Goal: Contribute content: Add original content to the website for others to see

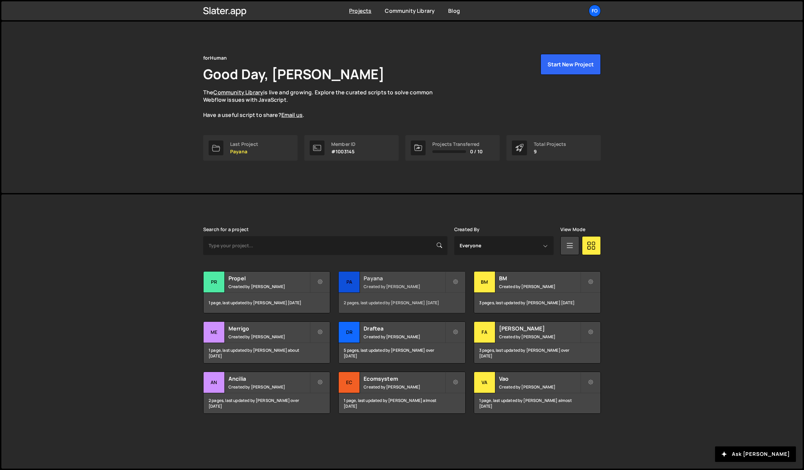
click at [383, 284] on small "Created by Fiorella Cisneros" at bounding box center [404, 287] width 81 height 6
click at [256, 286] on small "Created by Fiorella Cisneros" at bounding box center [268, 287] width 81 height 6
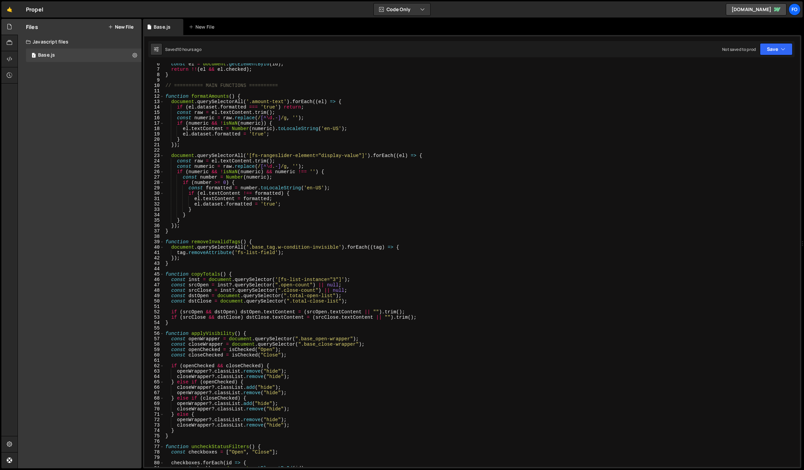
scroll to position [27, 0]
click at [208, 245] on div "function isChecked ( id ) { const el = document . getElementById ( id ) ; retur…" at bounding box center [480, 265] width 633 height 414
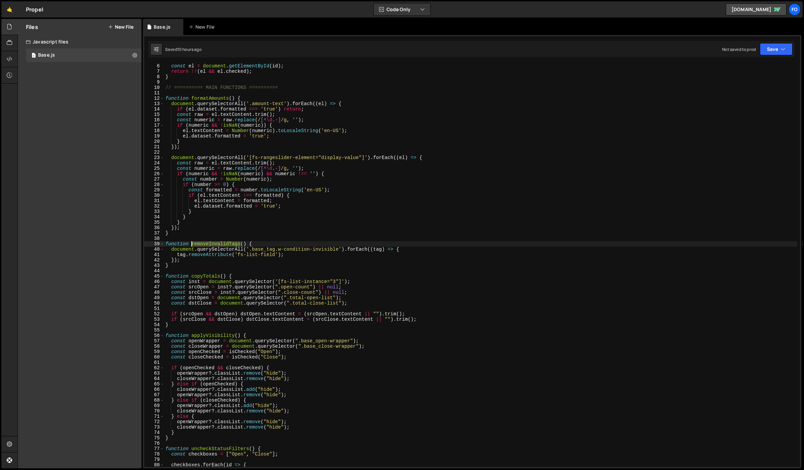
click at [208, 245] on div "function isChecked ( id ) { const el = document . getElementById ( id ) ; retur…" at bounding box center [480, 265] width 633 height 414
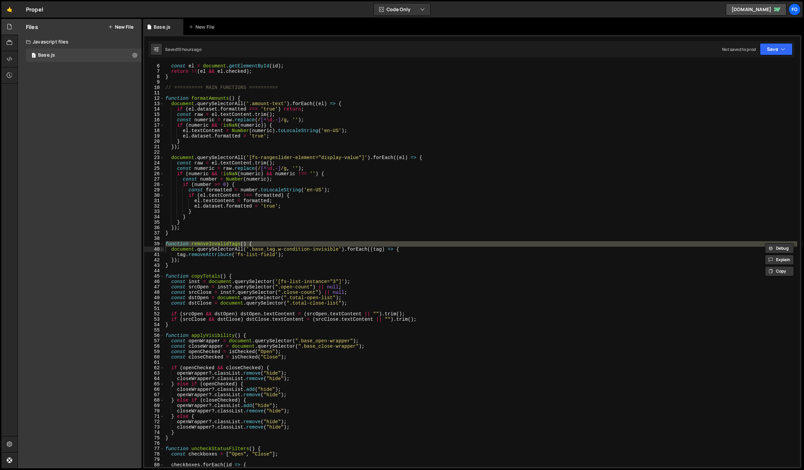
click at [106, 267] on div "Files New File Javascript files 1 Base.js 0 CSS files Copy share link Edit File…" at bounding box center [80, 244] width 124 height 450
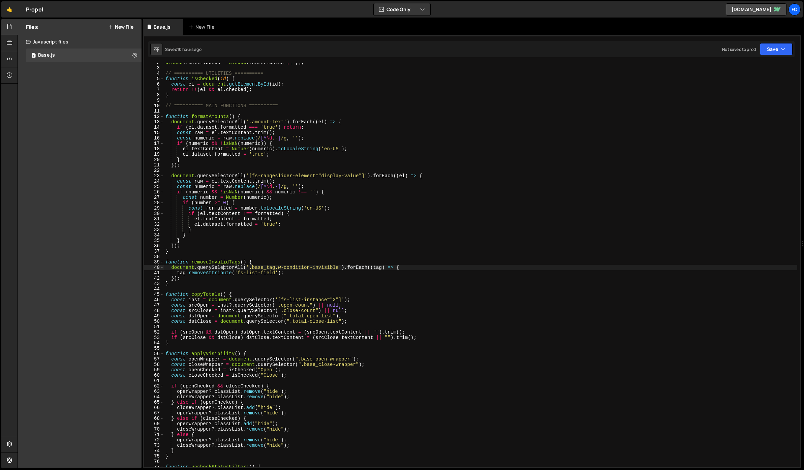
click at [222, 270] on div "window . fsAttributes = window . fsAttributes || [ ] ; // ========== UTILITIES …" at bounding box center [480, 267] width 633 height 414
drag, startPoint x: 278, startPoint y: 268, endPoint x: 339, endPoint y: 268, distance: 60.7
click at [339, 268] on div "window . fsAttributes = window . fsAttributes || [ ] ; // ========== UTILITIES …" at bounding box center [480, 267] width 633 height 414
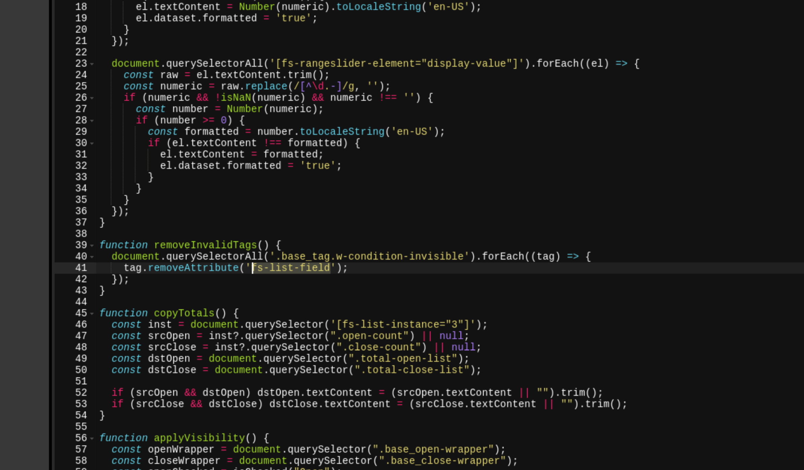
drag, startPoint x: 275, startPoint y: 273, endPoint x: 238, endPoint y: 272, distance: 37.4
click at [238, 272] on div "window . fsAttributes = window . fsAttributes || [ ] ; // ========== UTILITIES …" at bounding box center [480, 267] width 633 height 414
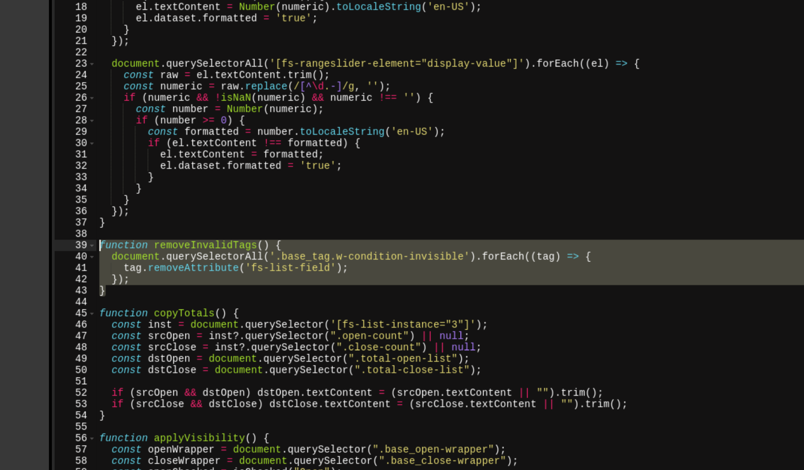
drag, startPoint x: 178, startPoint y: 283, endPoint x: 164, endPoint y: 264, distance: 24.4
click at [164, 264] on div "window . fsAttributes = window . fsAttributes || [ ] ; // ========== UTILITIES …" at bounding box center [480, 267] width 633 height 414
click at [173, 279] on div "window . fsAttributes = window . fsAttributes || [ ] ; // ========== UTILITIES …" at bounding box center [480, 265] width 633 height 404
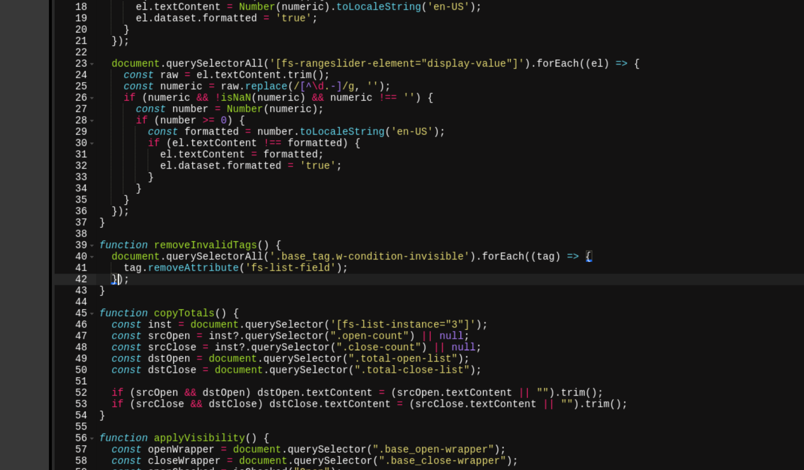
click at [170, 284] on div "window . fsAttributes = window . fsAttributes || [ ] ; // ========== UTILITIES …" at bounding box center [480, 267] width 633 height 414
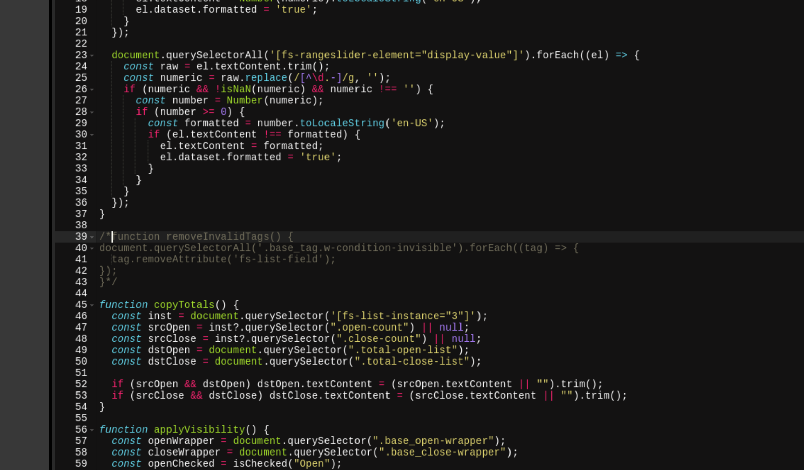
scroll to position [19, 0]
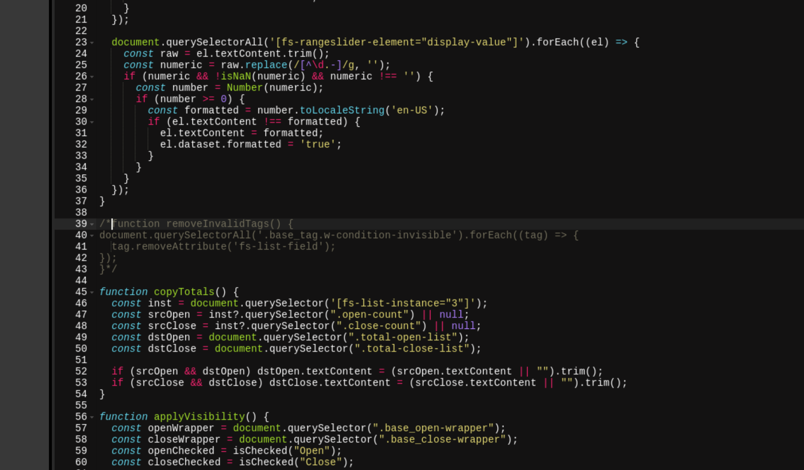
click at [225, 251] on div "// ========== UTILITIES ========== function isChecked ( id ) { const el = docum…" at bounding box center [480, 268] width 633 height 414
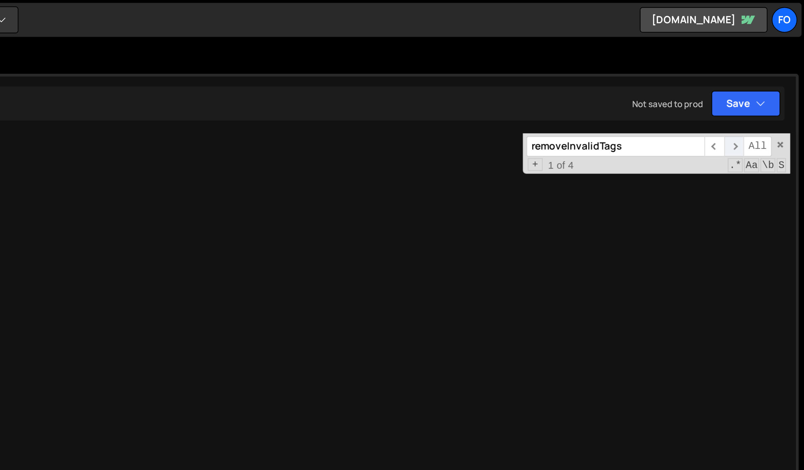
click at [770, 69] on span "​" at bounding box center [770, 70] width 9 height 10
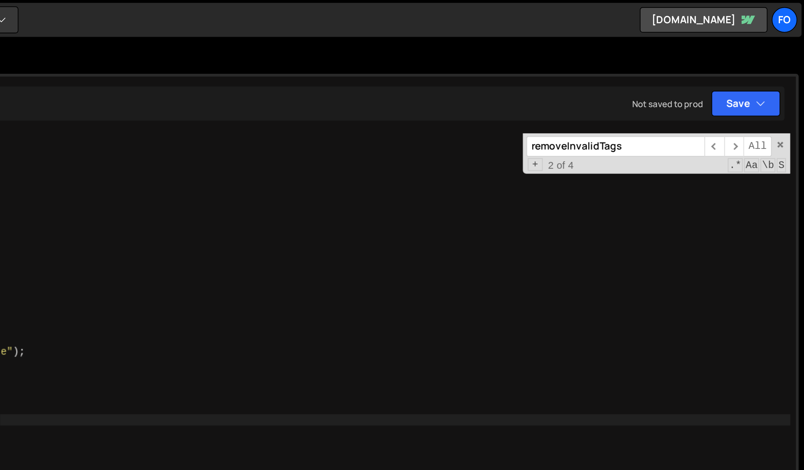
scroll to position [551, 0]
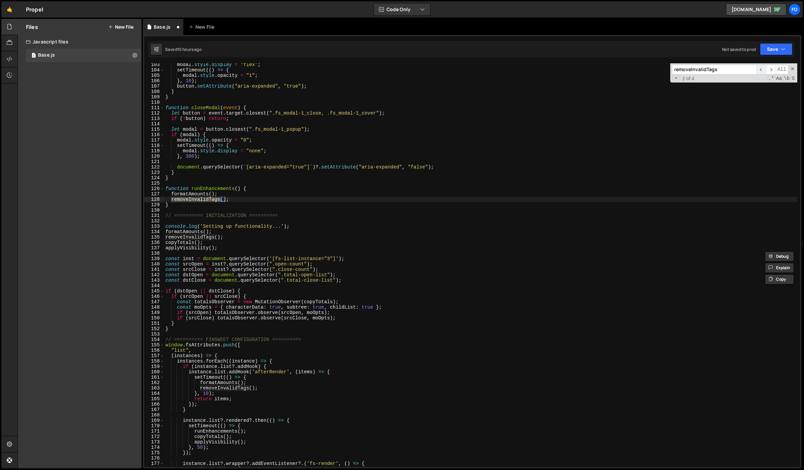
click at [761, 70] on span "​" at bounding box center [761, 70] width 9 height 10
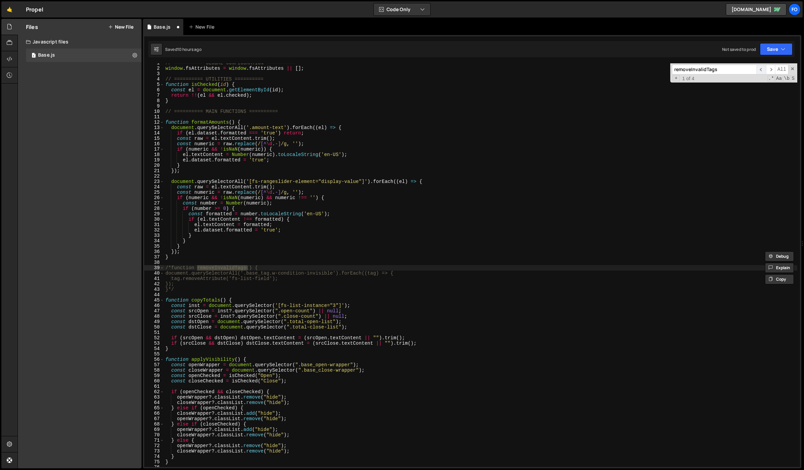
scroll to position [3, 0]
click at [760, 70] on span "​" at bounding box center [761, 70] width 9 height 10
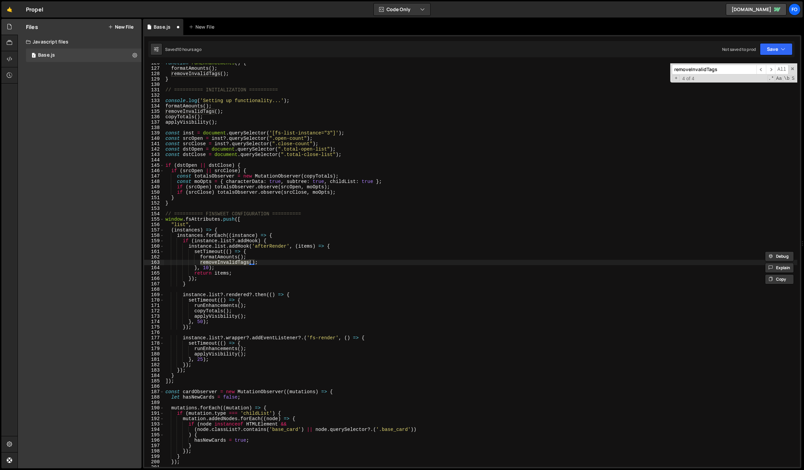
click at [201, 262] on div "function runEnhancements ( ) { formatAmounts ( ) ; removeInvalidTags ( ) ; } //…" at bounding box center [480, 265] width 633 height 404
click at [771, 72] on span "​" at bounding box center [770, 70] width 9 height 10
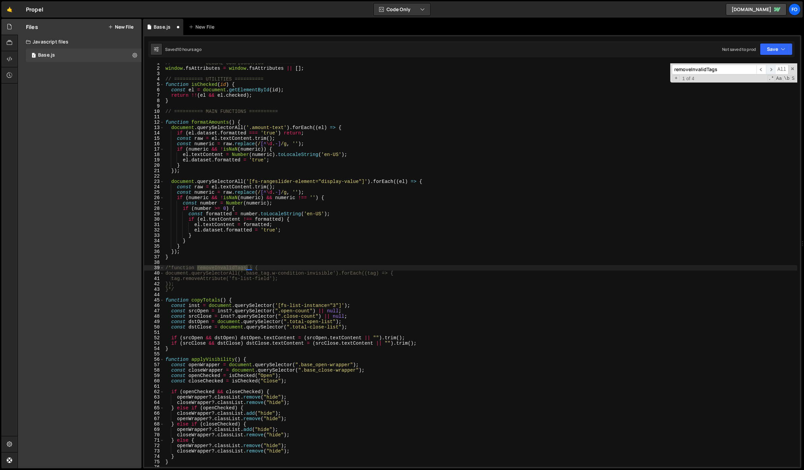
click at [771, 72] on span "​" at bounding box center [770, 70] width 9 height 10
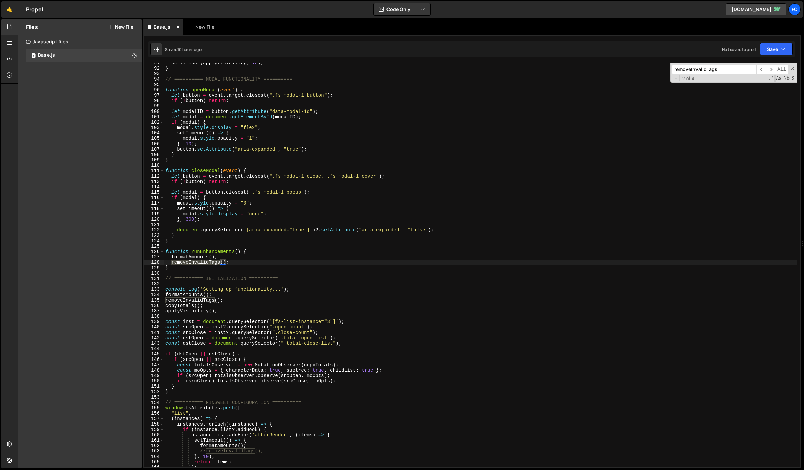
click at [170, 263] on div "setTimeout ( applyVisibility , 10 ) ; } // ========== MODAL FUNCTIONALITY =====…" at bounding box center [480, 265] width 633 height 404
click at [770, 71] on span "​" at bounding box center [770, 70] width 9 height 10
click at [165, 300] on div "setTimeout ( applyVisibility , 10 ) ; } // ========== MODAL FUNCTIONALITY =====…" at bounding box center [480, 265] width 633 height 404
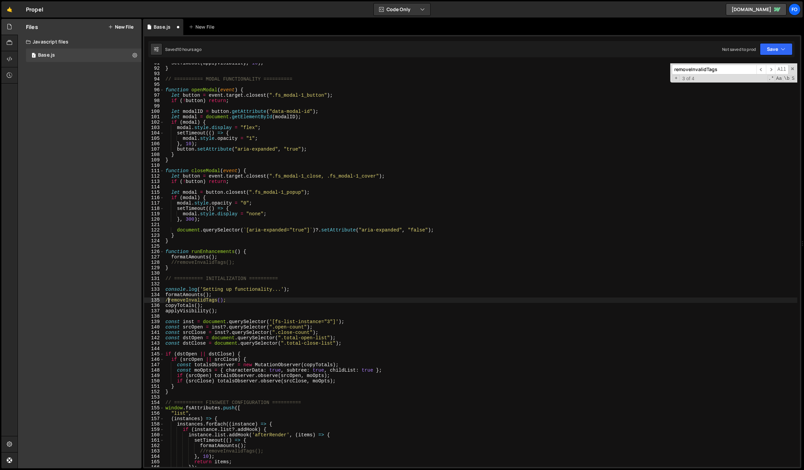
scroll to position [0, 0]
click at [774, 68] on span "​" at bounding box center [770, 70] width 9 height 10
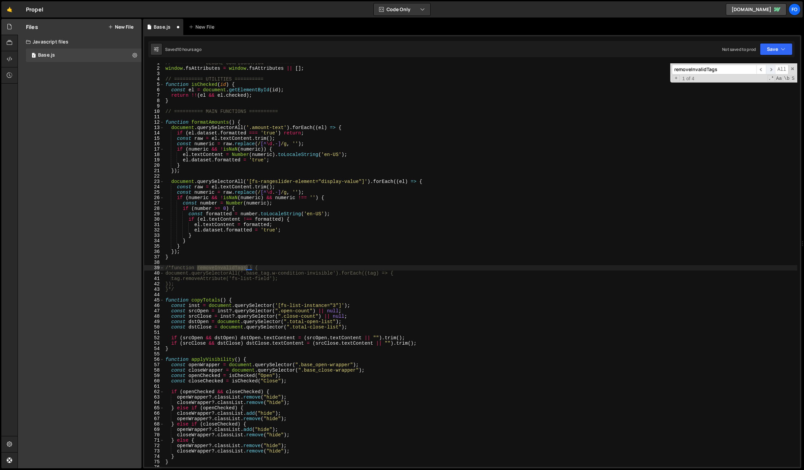
scroll to position [3, 0]
click at [766, 49] on button "Save" at bounding box center [776, 49] width 33 height 12
click at [744, 77] on div "Saved 10 hours ago" at bounding box center [753, 73] width 70 height 8
click at [191, 288] on div "// ========== GLOBAL CONFIGURATION ========== window . fsAttributes = window . …" at bounding box center [480, 267] width 633 height 414
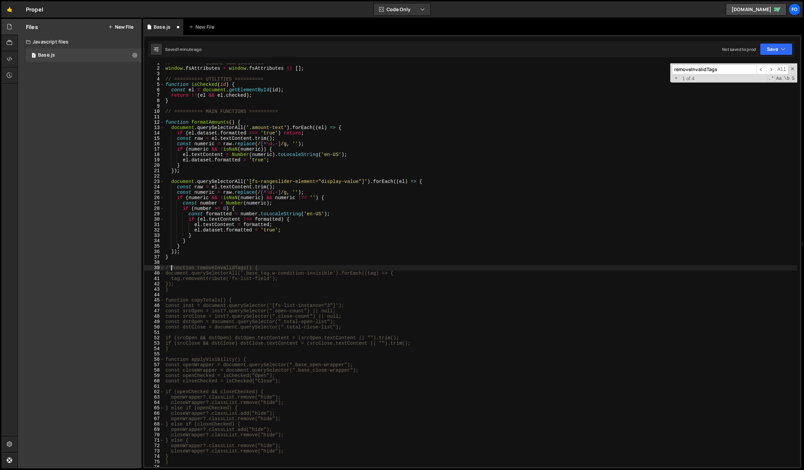
click at [172, 266] on div "// ========== GLOBAL CONFIGURATION ========== window . fsAttributes = window . …" at bounding box center [480, 267] width 633 height 414
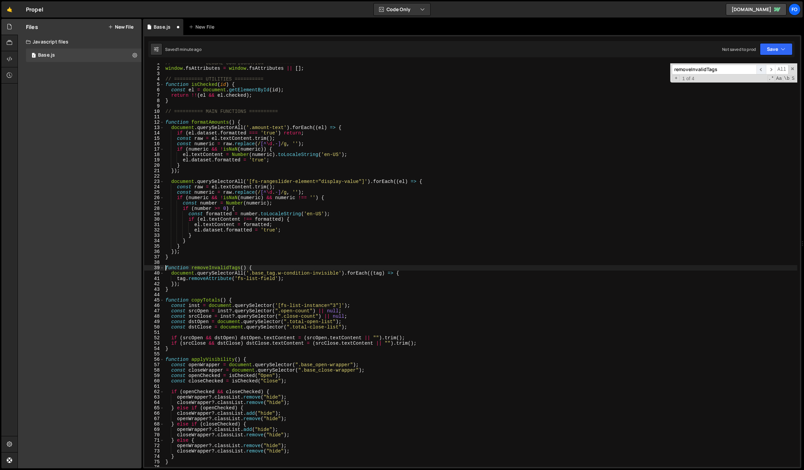
click at [759, 70] on span "​" at bounding box center [761, 70] width 9 height 10
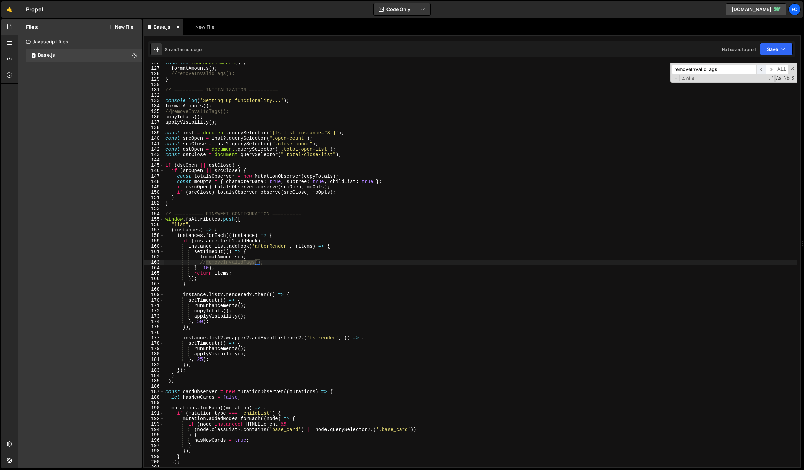
scroll to position [677, 0]
click at [206, 263] on div "function runEnhancements ( ) { formatAmounts ( ) ; //removeInvalidTags(); } // …" at bounding box center [480, 265] width 633 height 404
click at [761, 69] on span "​" at bounding box center [761, 70] width 9 height 10
click at [171, 110] on div "function runEnhancements ( ) { formatAmounts ( ) ; //removeInvalidTags(); } // …" at bounding box center [480, 265] width 633 height 404
click at [765, 68] on span "​" at bounding box center [761, 70] width 9 height 10
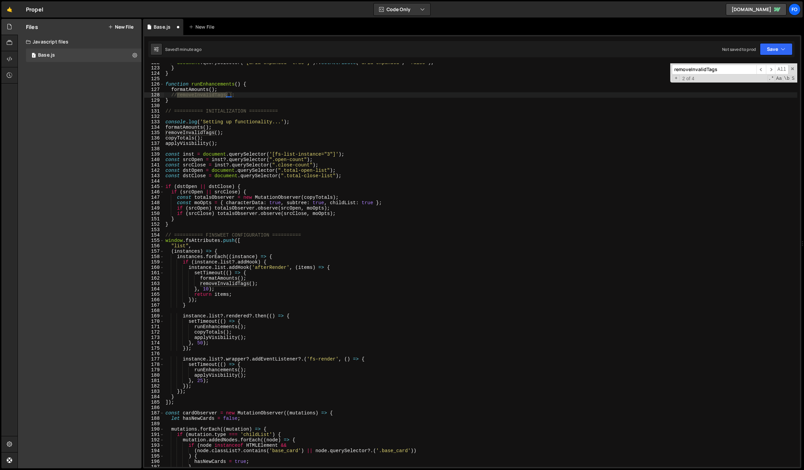
scroll to position [647, 0]
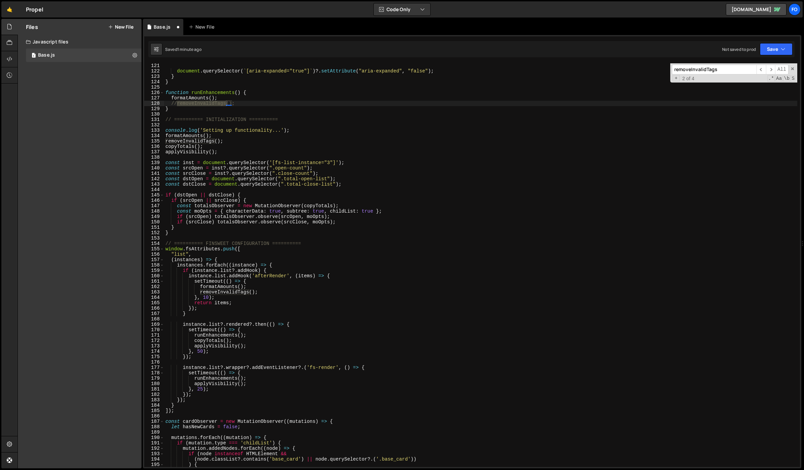
click at [176, 102] on div "document . querySelector ( ` [aria-expanded="true"] ` ) ?. setAttribute ( "aria…" at bounding box center [480, 265] width 633 height 404
click at [758, 71] on span "​" at bounding box center [761, 70] width 9 height 10
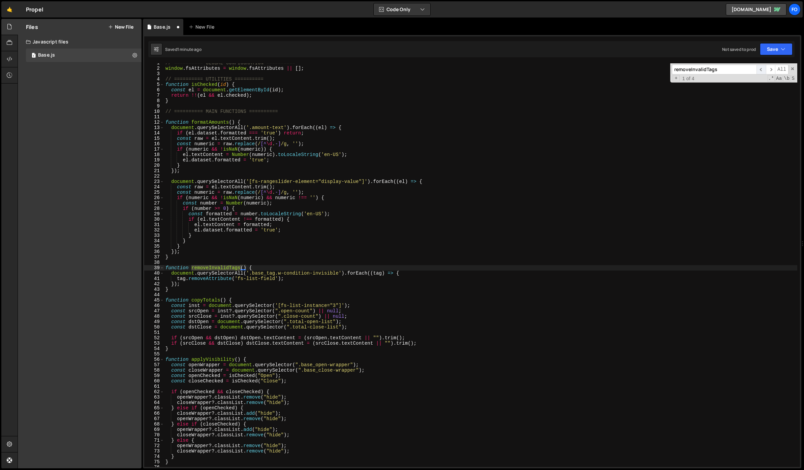
scroll to position [3, 0]
click at [763, 68] on span "​" at bounding box center [761, 70] width 9 height 10
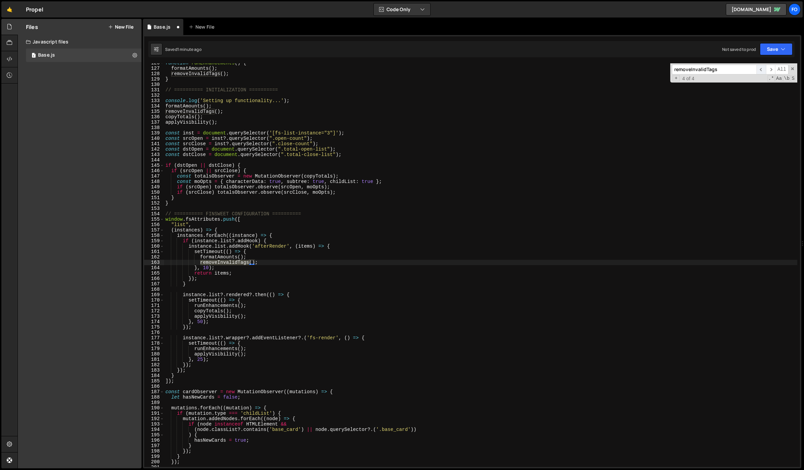
click at [763, 68] on span "​" at bounding box center [761, 70] width 9 height 10
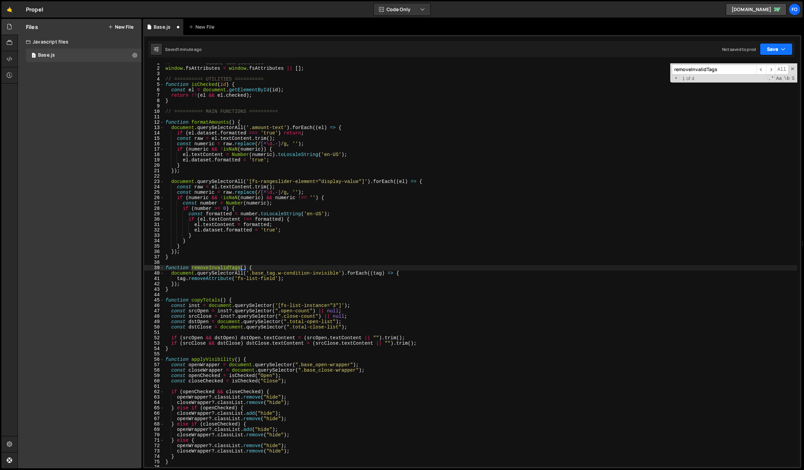
click at [778, 48] on button "Save" at bounding box center [776, 49] width 33 height 12
click at [755, 69] on div "Saved 1 minute ago" at bounding box center [753, 73] width 70 height 8
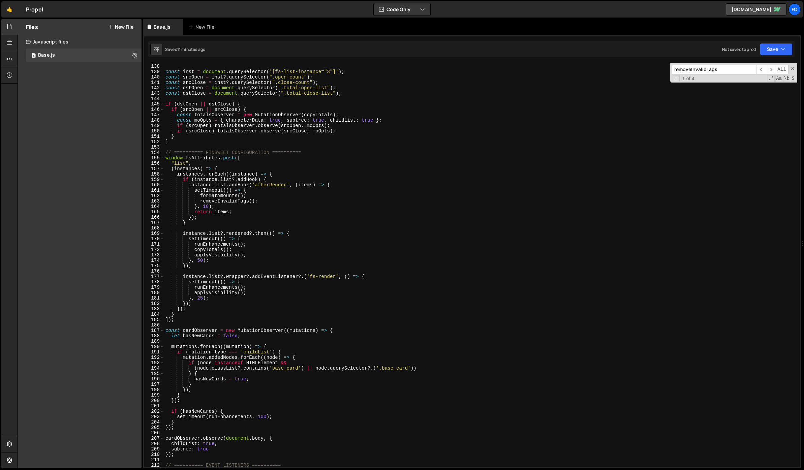
scroll to position [698, 0]
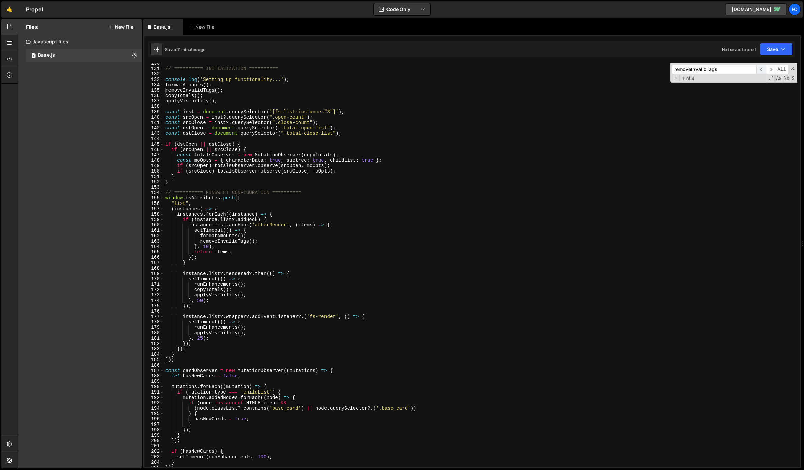
click at [762, 72] on span "​" at bounding box center [761, 70] width 9 height 10
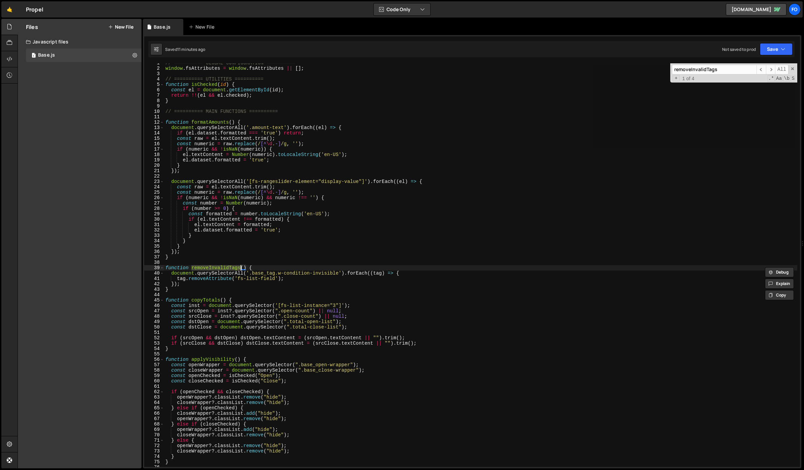
click at [218, 265] on div "// ========== GLOBAL CONFIGURATION ========== window . fsAttributes = window . …" at bounding box center [480, 265] width 633 height 404
click at [218, 265] on div "// ========== GLOBAL CONFIGURATION ========== window . fsAttributes = window . …" at bounding box center [480, 267] width 633 height 414
click at [185, 284] on div "// ========== GLOBAL CONFIGURATION ========== window . fsAttributes = window . …" at bounding box center [480, 267] width 633 height 414
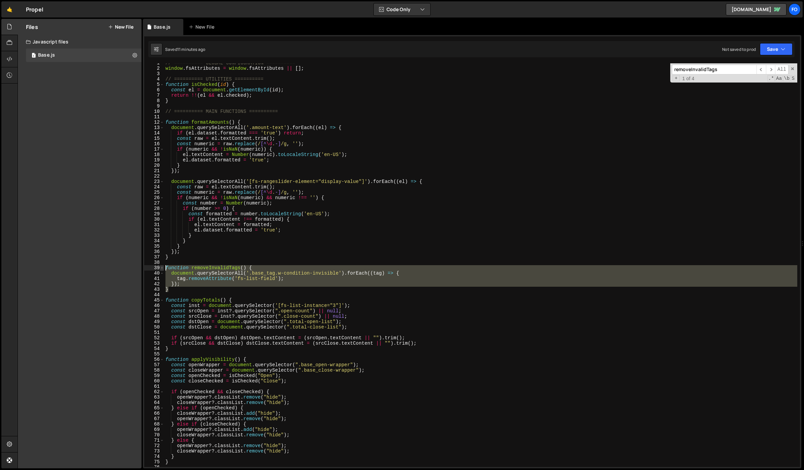
drag, startPoint x: 175, startPoint y: 289, endPoint x: 162, endPoint y: 268, distance: 25.3
click at [162, 268] on div "}); 1 2 3 4 5 6 7 8 9 10 11 12 13 14 15 16 17 18 19 20 21 22 23 24 25 26 27 28 …" at bounding box center [472, 265] width 656 height 404
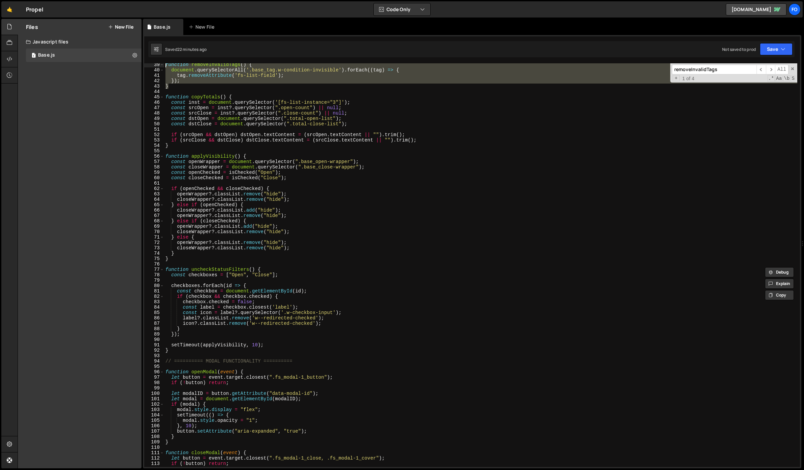
click at [327, 322] on div "function removeInvalidTags ( ) { document . querySelectorAll ( '.base_tag.w-con…" at bounding box center [480, 269] width 633 height 414
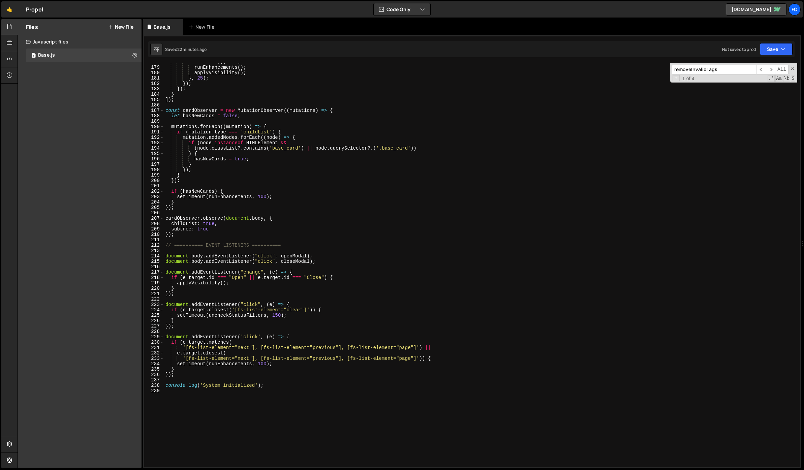
scroll to position [1046, 0]
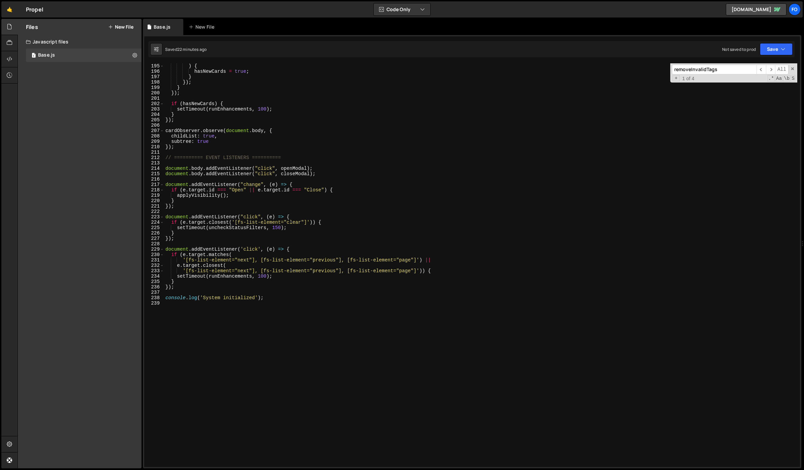
click at [280, 301] on div "( node . classList ?. contains ( 'base_card' ) || node . querySelector ?. ( '.b…" at bounding box center [480, 265] width 633 height 414
type textarea "console.log('System initialized');"
paste textarea "handleRangeChange();"
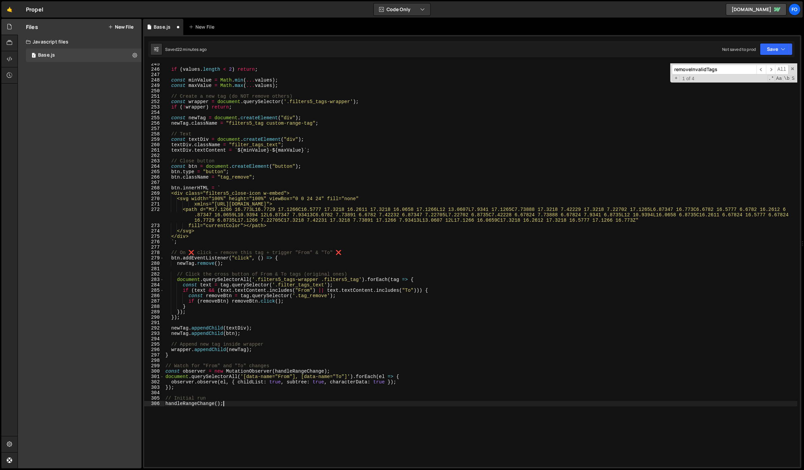
scroll to position [1318, 0]
click at [759, 52] on div "Not saved to prod Upgrade to Edit Save Save to Staging S Saved 22 minutes ago S…" at bounding box center [757, 49] width 70 height 12
click at [772, 54] on button "Save" at bounding box center [776, 49] width 33 height 12
click at [764, 71] on div "Saved 22 minutes ago" at bounding box center [753, 73] width 70 height 8
click at [779, 45] on button "Save" at bounding box center [776, 49] width 33 height 12
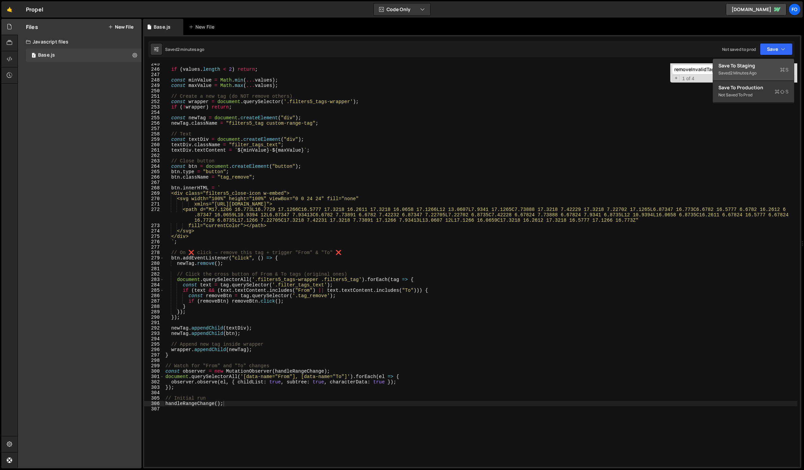
click at [756, 60] on button "Save to Staging S Saved 2 minutes ago" at bounding box center [753, 70] width 81 height 22
click at [239, 404] on div "if ( values . length < 2 ) return ; const minValue = Math . min ( ... values ) …" at bounding box center [480, 268] width 633 height 414
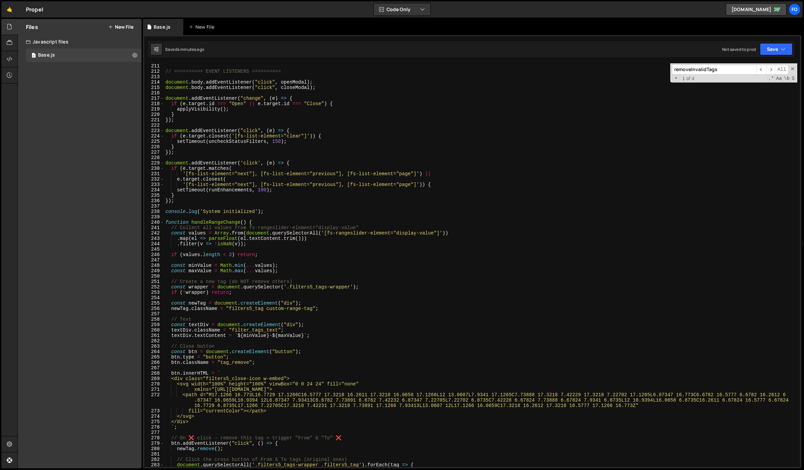
scroll to position [1100, 0]
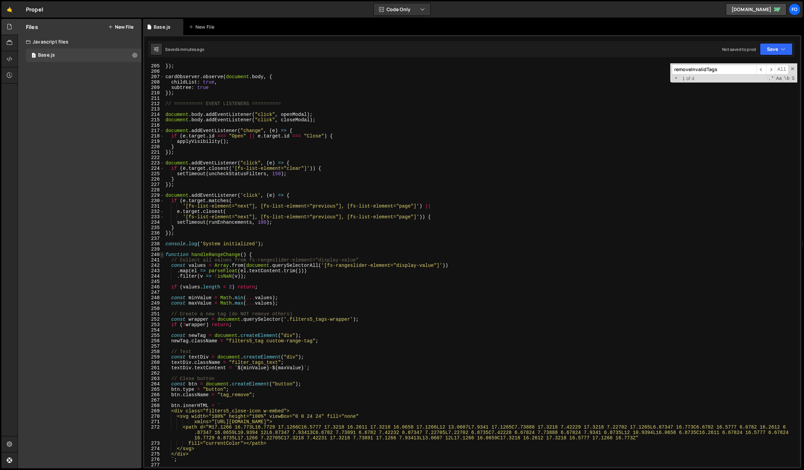
click at [162, 253] on span at bounding box center [162, 254] width 4 height 5
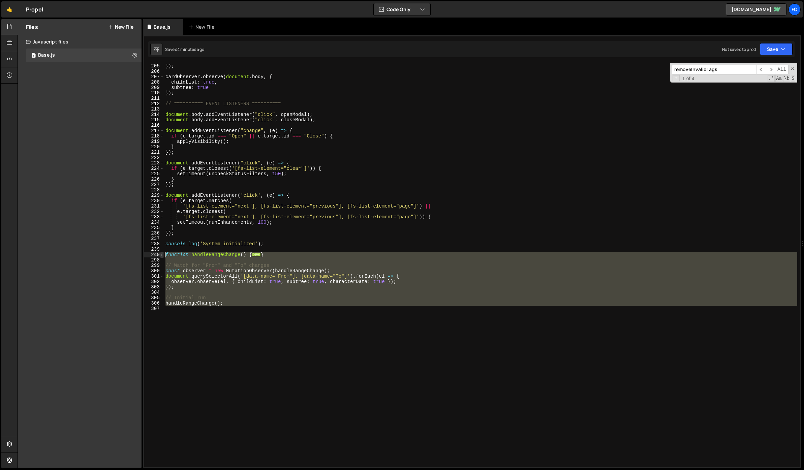
drag, startPoint x: 245, startPoint y: 308, endPoint x: 161, endPoint y: 254, distance: 99.6
click at [161, 254] on div "handleRangeChange(); 205 206 207 208 209 210 211 212 213 214 215 216 217 218 21…" at bounding box center [472, 265] width 656 height 404
paste textarea "document.getElementById("To")?.addEventListener("change", handleRangeChange);"
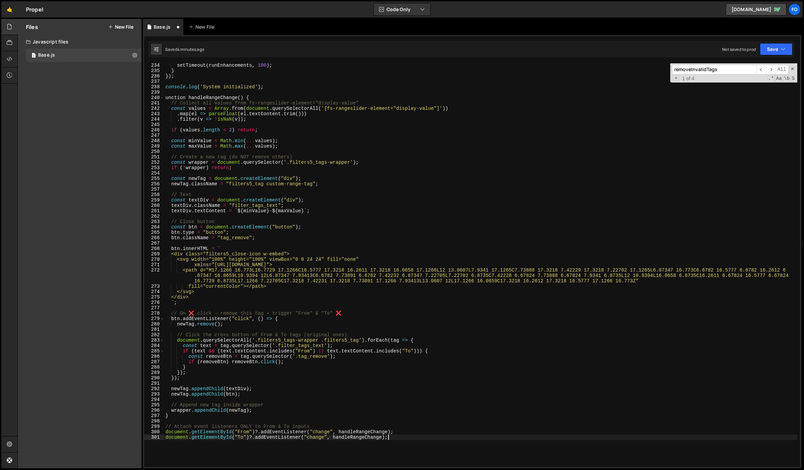
scroll to position [1321, 0]
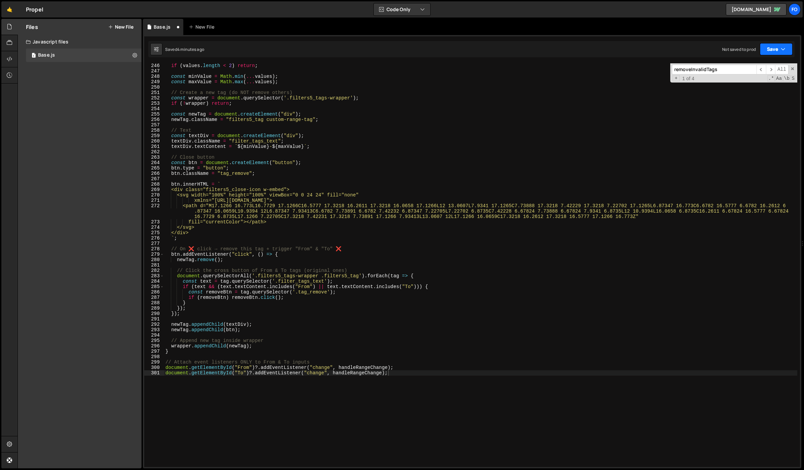
click at [779, 49] on button "Save" at bounding box center [776, 49] width 33 height 12
click at [750, 68] on div "Save to Staging S" at bounding box center [753, 65] width 70 height 7
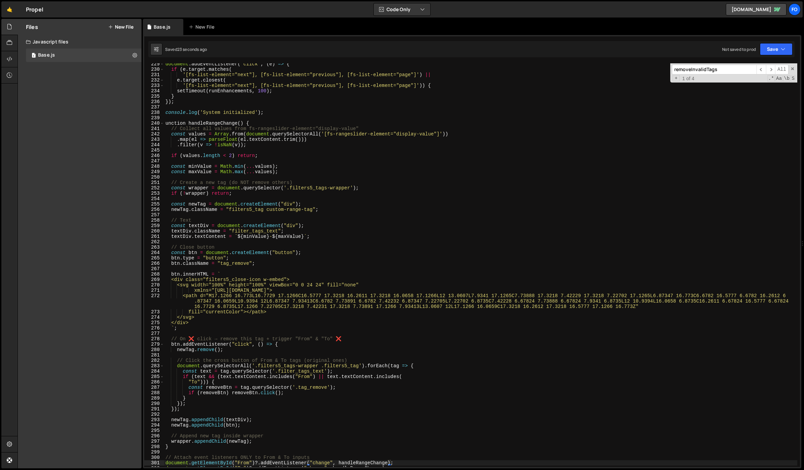
scroll to position [1216, 0]
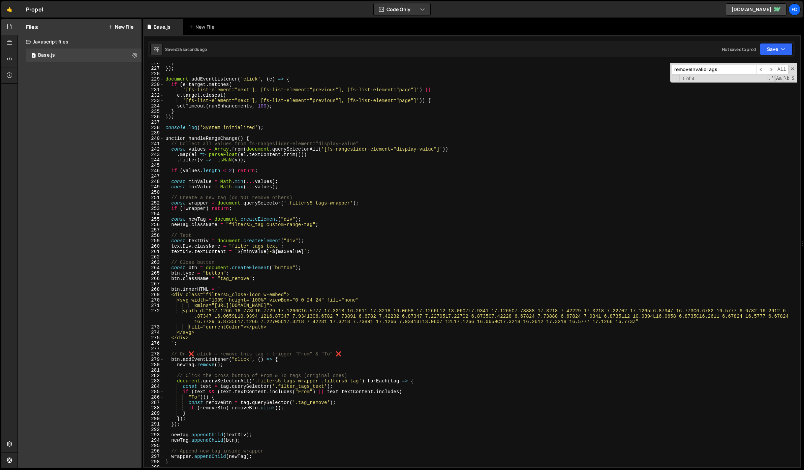
click at [217, 139] on div "} }) ; document . addEventListener ( 'click' , ( e ) => { if ( e . target . mat…" at bounding box center [480, 267] width 633 height 414
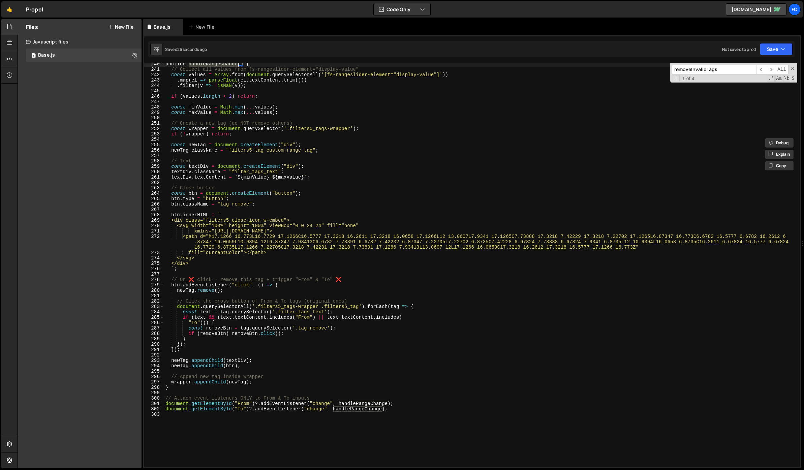
scroll to position [1293, 0]
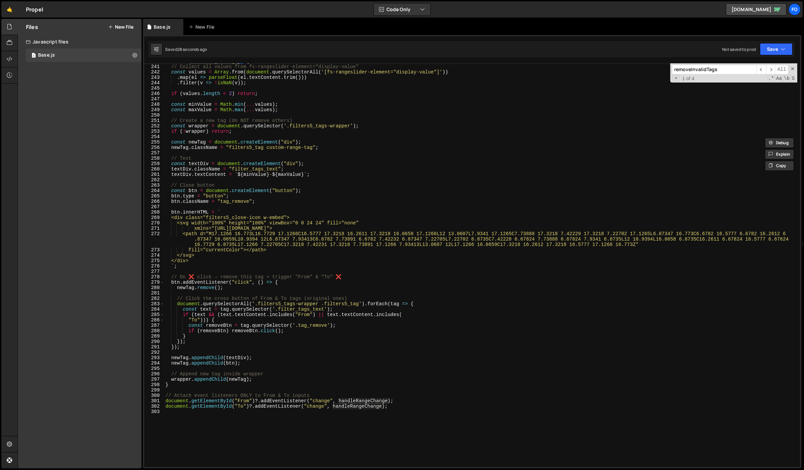
click at [380, 401] on div "unction handleRangeChange ( ) { // Collect all values from fs-rangeslider-eleme…" at bounding box center [480, 266] width 633 height 414
click at [383, 378] on div "unction handleRangeChange ( ) { // Collect all values from fs-rangeslider-eleme…" at bounding box center [480, 266] width 633 height 414
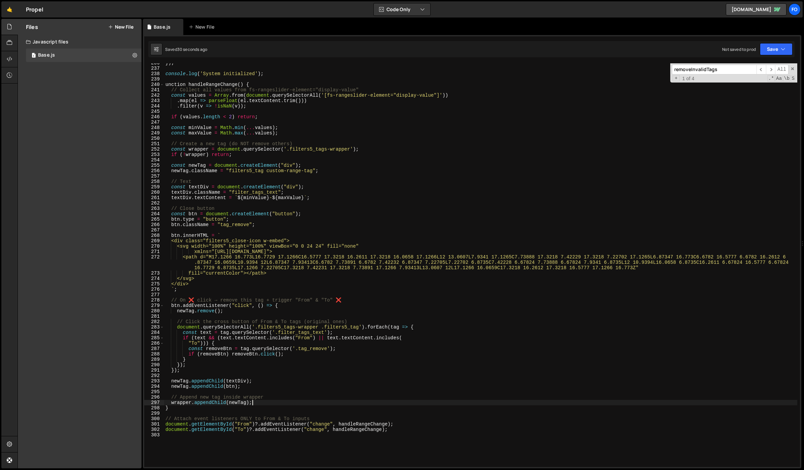
scroll to position [1267, 0]
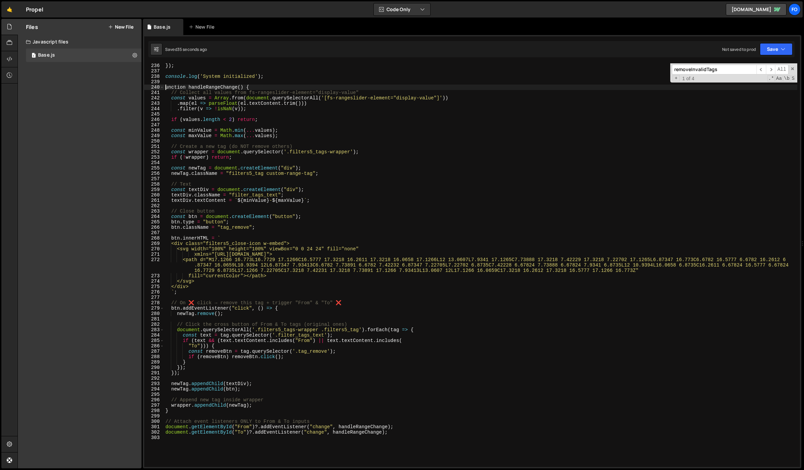
click at [166, 85] on div "}) ; console . log ( 'System initialized' ) ; unction handleRangeChange ( ) { /…" at bounding box center [480, 270] width 633 height 414
click at [341, 85] on div "}) ; console . log ( 'System initialized' ) ; function handleRangeChange ( ) { …" at bounding box center [480, 270] width 633 height 414
click at [789, 47] on button "Save" at bounding box center [776, 49] width 33 height 12
click at [770, 60] on button "Save to Staging S Saved 38 seconds ago" at bounding box center [753, 70] width 81 height 22
type textarea "const textDiv = document.createElement("div");"
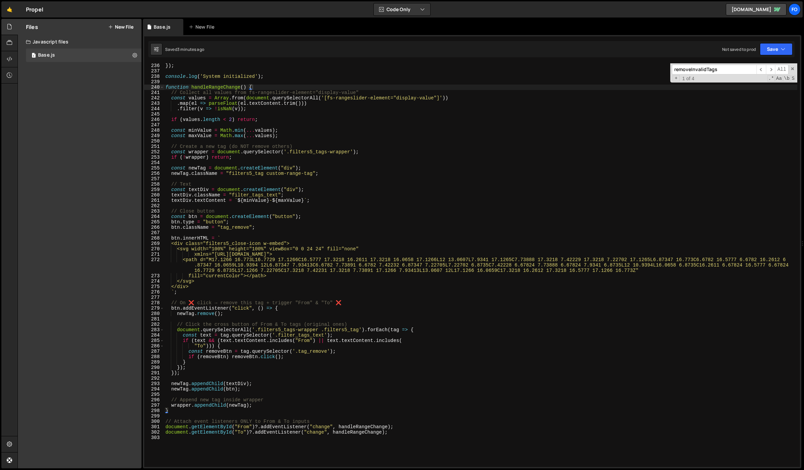
click at [272, 191] on div "}) ; console . log ( 'System initialized' ) ; function handleRangeChange ( ) { …" at bounding box center [480, 270] width 633 height 414
paste input "const wrapper ="
type input "const wrapper ="
type textarea "const wrapper = document.querySelector('.filters5_tags-wrapper');"
click at [370, 150] on div "}) ; console . log ( 'System initialized' ) ; function handleRangeChange ( ) { …" at bounding box center [480, 270] width 633 height 414
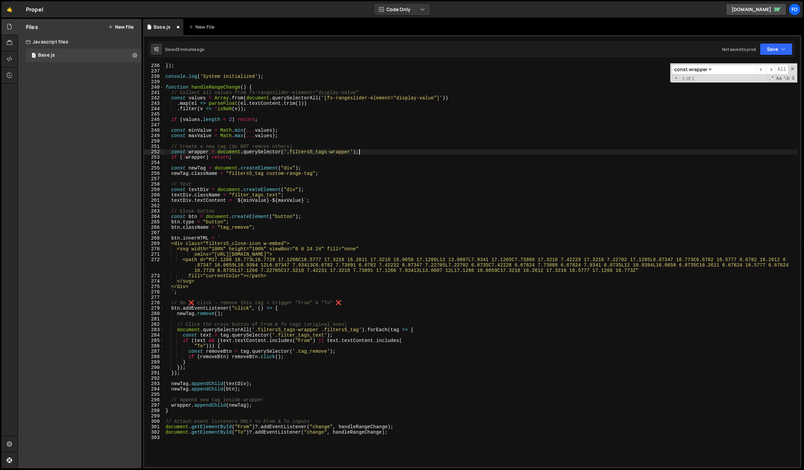
click at [321, 147] on div "}) ; console . log ( 'System initialized' ) ; function handleRangeChange ( ) { …" at bounding box center [480, 270] width 633 height 414
type textarea "// Create a new tag (do NOT remove others)"
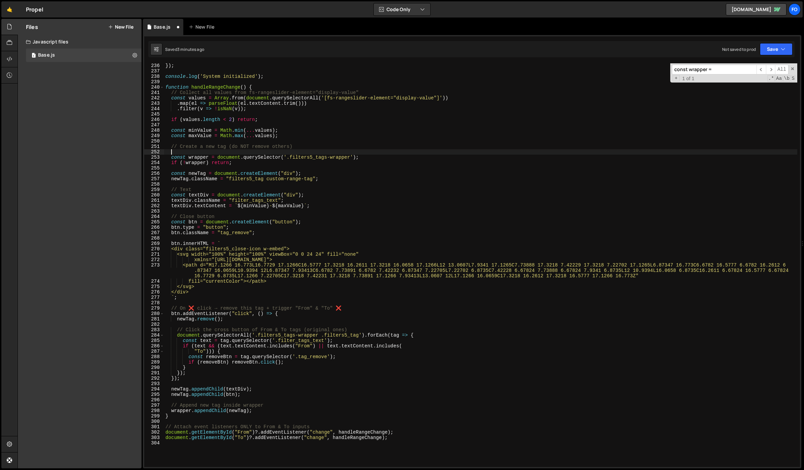
paste textarea "}"
type textarea "}"
paste textarea "}"
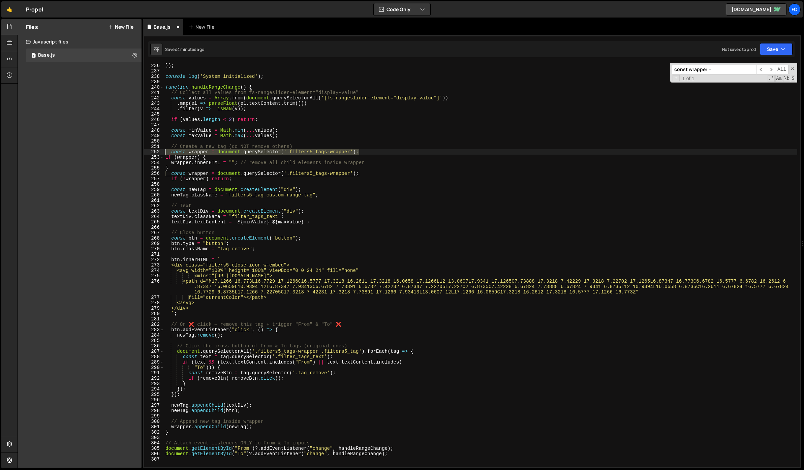
drag, startPoint x: 367, startPoint y: 151, endPoint x: 160, endPoint y: 151, distance: 207.6
click at [160, 151] on div "} 236 237 238 239 240 241 242 243 244 245 246 247 248 249 250 251 252 253 254 2…" at bounding box center [472, 265] width 656 height 404
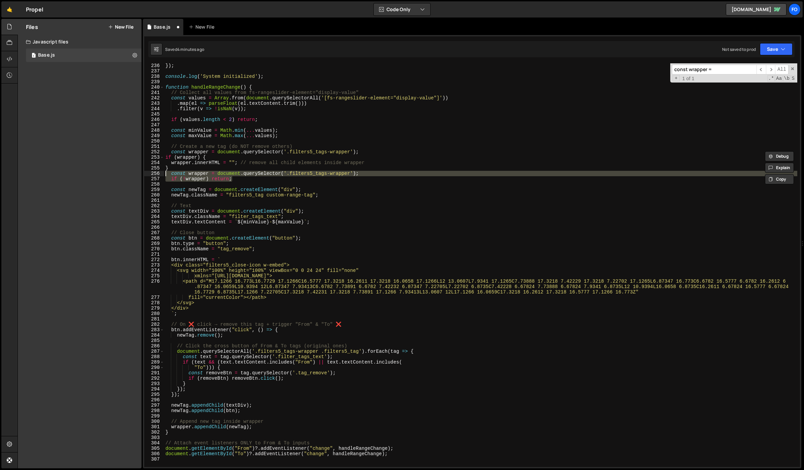
drag, startPoint x: 240, startPoint y: 180, endPoint x: 162, endPoint y: 175, distance: 78.0
click at [162, 175] on div "const wrapper = document.querySelector('.filters5_tags-wrapper'); 236 237 238 2…" at bounding box center [472, 265] width 656 height 404
click at [254, 177] on div "}) ; console . log ( 'System initialized' ) ; function handleRangeChange ( ) { …" at bounding box center [480, 265] width 633 height 404
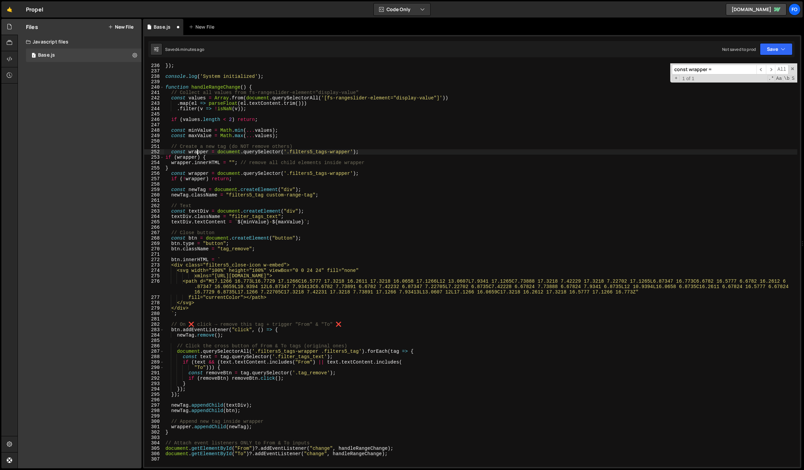
click at [197, 151] on div "}) ; console . log ( 'System initialized' ) ; function handleRangeChange ( ) { …" at bounding box center [480, 270] width 633 height 414
click at [194, 171] on div "}) ; console . log ( 'System initialized' ) ; function handleRangeChange ( ) { …" at bounding box center [480, 270] width 633 height 414
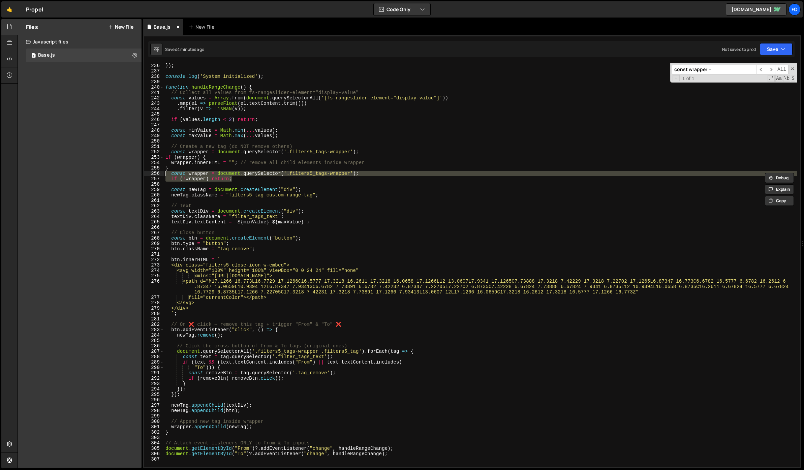
drag, startPoint x: 234, startPoint y: 178, endPoint x: 160, endPoint y: 175, distance: 74.5
click at [160, 175] on div "const wrapper = document.querySelector('.filters5_tags-wrapper'); 236 237 238 2…" at bounding box center [472, 265] width 656 height 404
type textarea "const wrapper = document.querySelector('.filters5_tags-wrapper'); if (!wrapper)…"
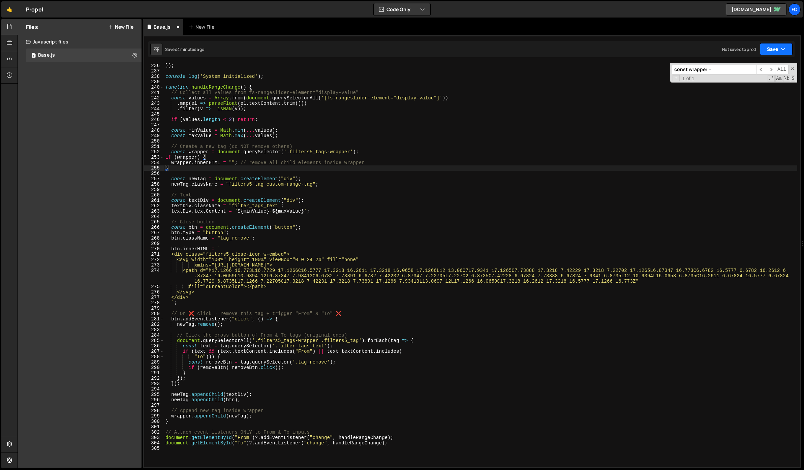
click at [779, 54] on button "Save" at bounding box center [776, 49] width 33 height 12
click at [765, 66] on div "Save to Staging S" at bounding box center [753, 65] width 70 height 7
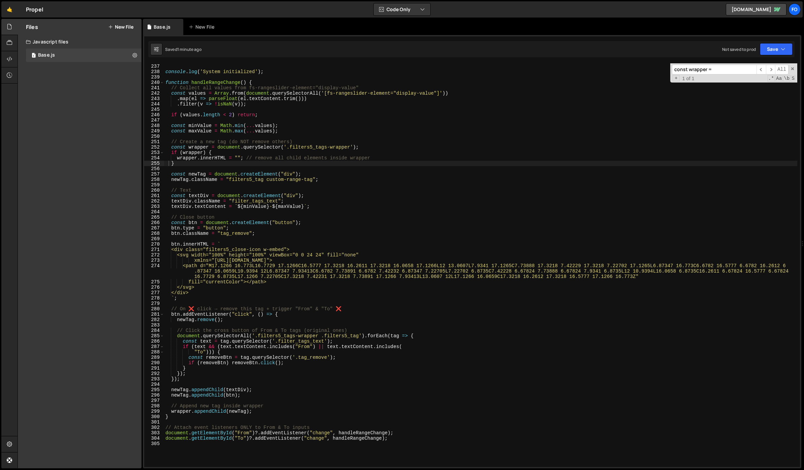
scroll to position [1295, 0]
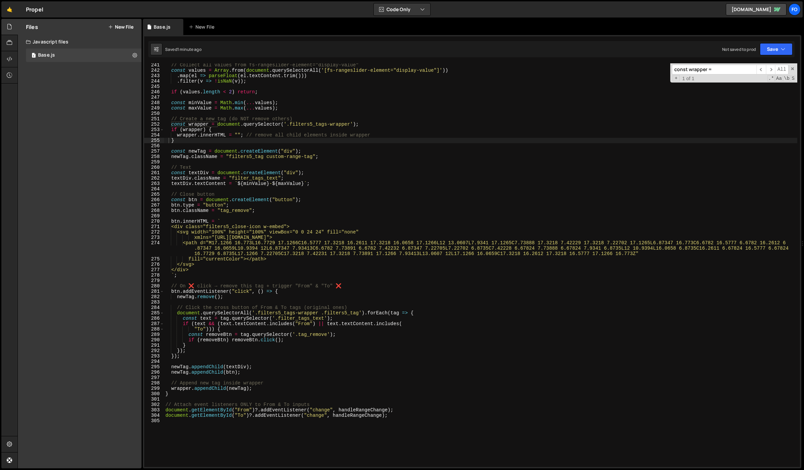
drag, startPoint x: 716, startPoint y: 70, endPoint x: 639, endPoint y: 68, distance: 76.9
click at [639, 68] on div "// Collect all values from fs-rangeslider-element="display-value" const values …" at bounding box center [480, 265] width 633 height 404
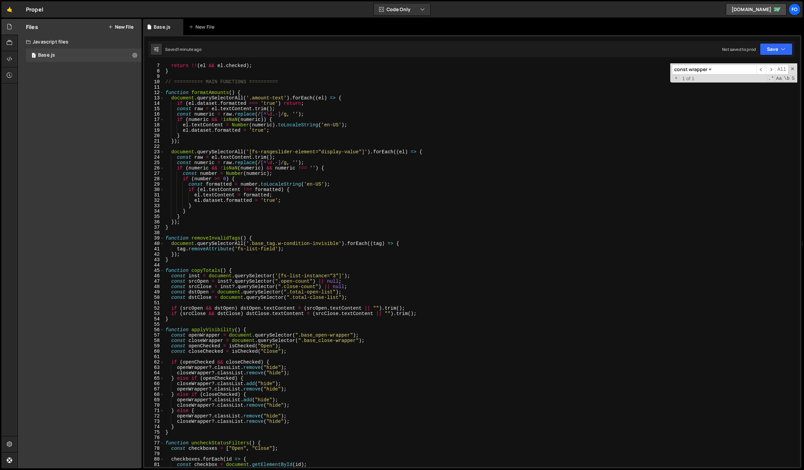
scroll to position [2, 0]
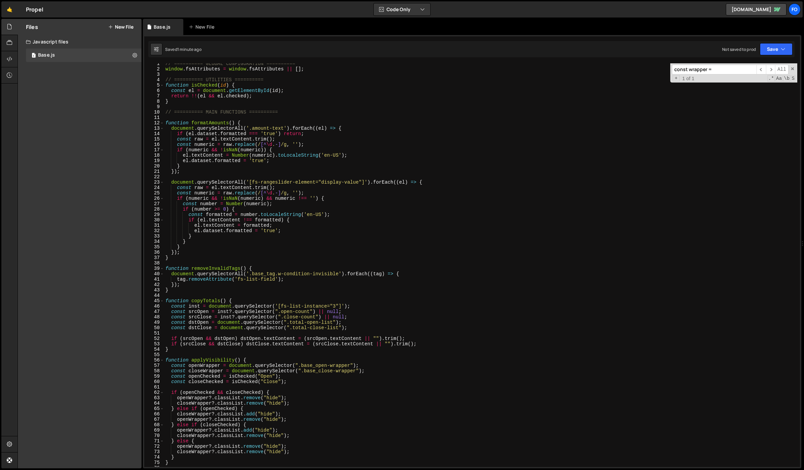
click at [208, 124] on div "// ========== GLOBAL CONFIGURATION ========== window . fsAttributes = window . …" at bounding box center [480, 268] width 633 height 414
click at [201, 245] on div "// ========== GLOBAL CONFIGURATION ========== window . fsAttributes = window . …" at bounding box center [480, 268] width 633 height 414
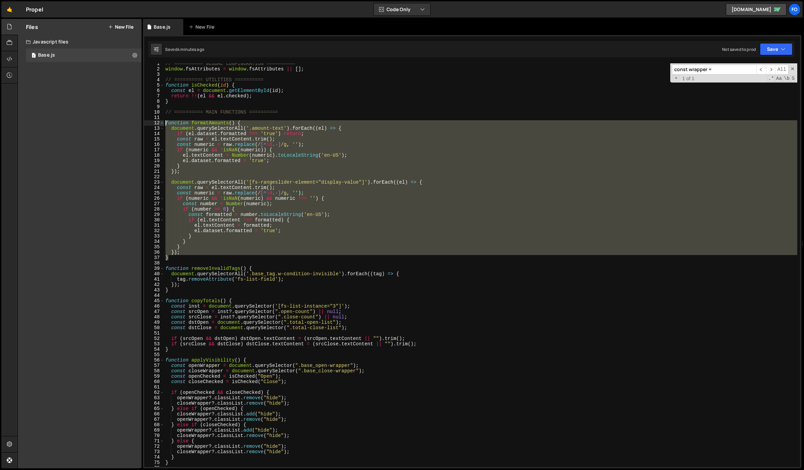
drag, startPoint x: 180, startPoint y: 257, endPoint x: 160, endPoint y: 122, distance: 136.3
click at [160, 122] on div "} 1 2 3 4 5 6 7 8 9 10 11 12 13 14 15 16 17 18 19 20 21 22 23 24 25 26 27 28 29…" at bounding box center [472, 265] width 656 height 404
click at [262, 161] on div "// ========== GLOBAL CONFIGURATION ========== window . fsAttributes = window . …" at bounding box center [480, 265] width 633 height 404
type textarea "el.dataset.formatted = 'true';"
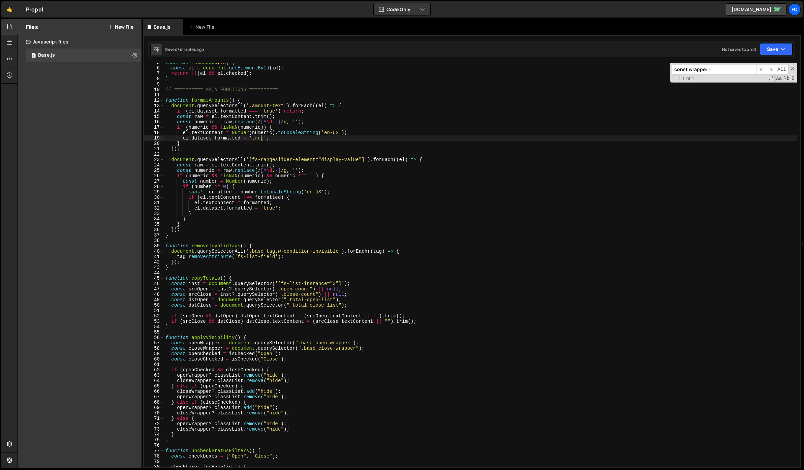
scroll to position [56, 0]
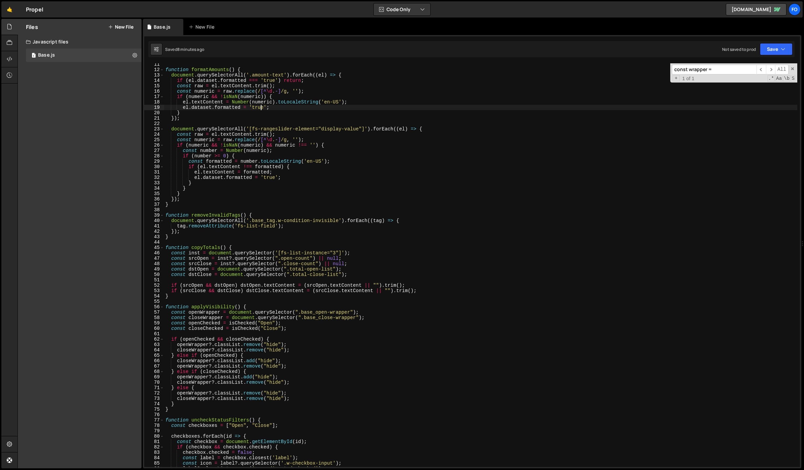
click at [717, 66] on input "const wrapper =" at bounding box center [714, 70] width 85 height 10
paste input "values"
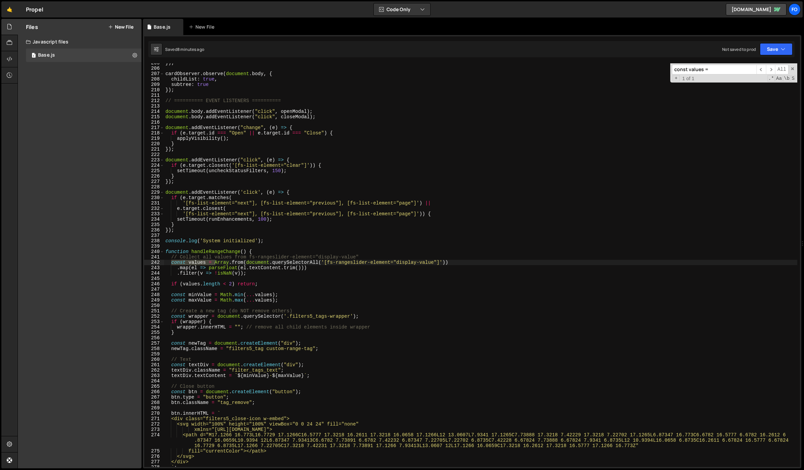
scroll to position [1103, 0]
type input "const values ="
click at [185, 263] on div "}) ; cardObserver . observe ( document . body , { childList : true , subtree : …" at bounding box center [480, 265] width 633 height 404
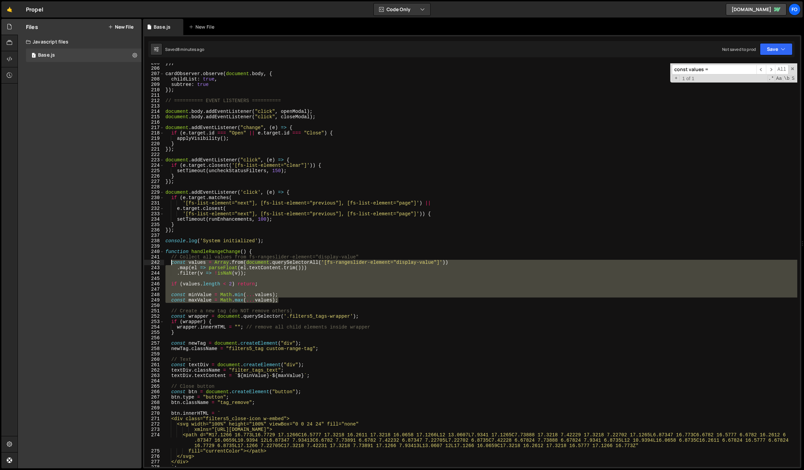
drag, startPoint x: 283, startPoint y: 300, endPoint x: 170, endPoint y: 261, distance: 119.6
click at [170, 261] on div "}) ; cardObserver . observe ( document . body , { childList : true , subtree : …" at bounding box center [480, 267] width 633 height 414
paste textarea "const maxValue = values[1].toLocaleString("en-US"); // "500,000""
type textarea "const maxValue = values[1].toLocaleString("en-US"); // "500,000""
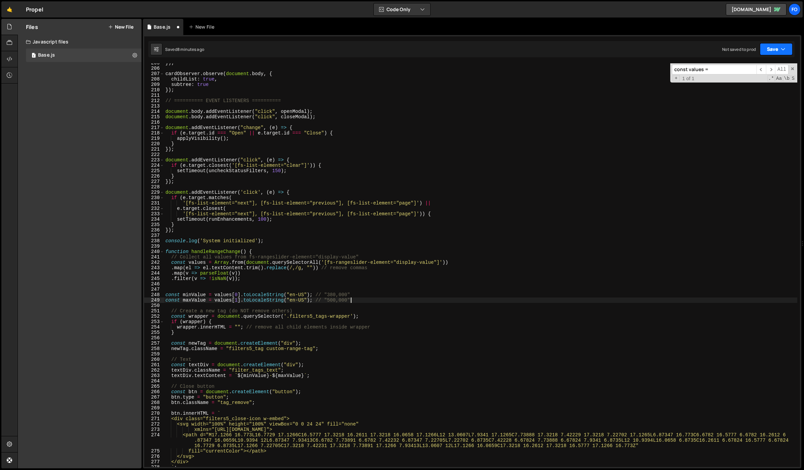
click at [769, 46] on button "Save" at bounding box center [776, 49] width 33 height 12
click at [750, 64] on div "Save to Staging S" at bounding box center [753, 65] width 70 height 7
